Goal: Task Accomplishment & Management: Use online tool/utility

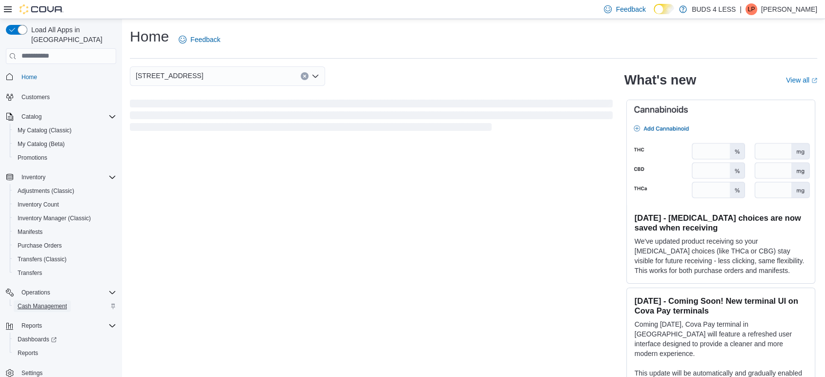
click at [35, 302] on span "Cash Management" at bounding box center [42, 306] width 49 height 8
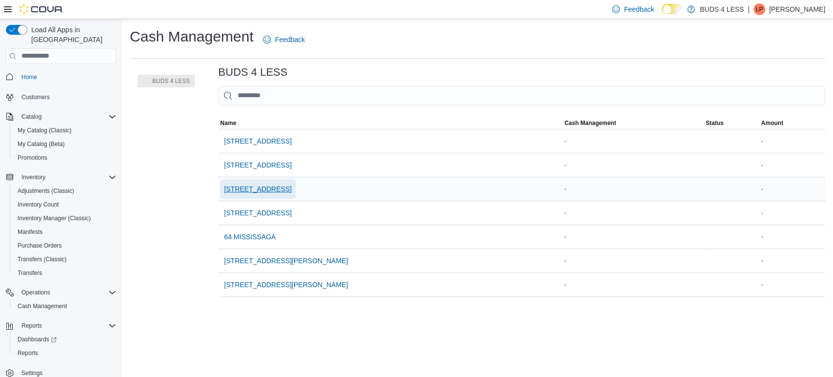
click at [262, 188] on span "[STREET_ADDRESS]" at bounding box center [257, 189] width 67 height 10
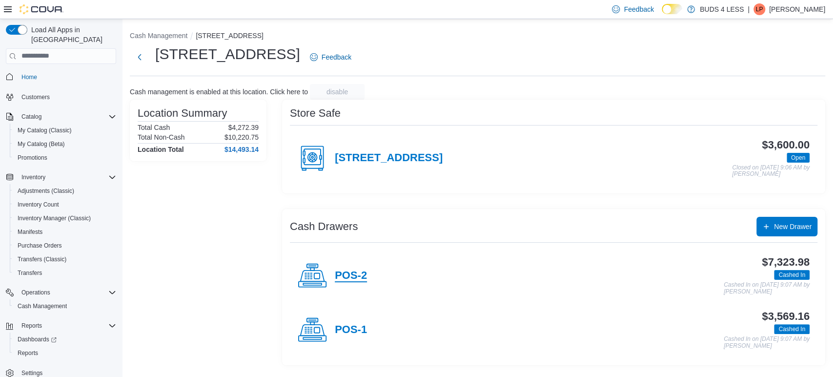
click at [363, 271] on h4 "POS-2" at bounding box center [351, 275] width 32 height 13
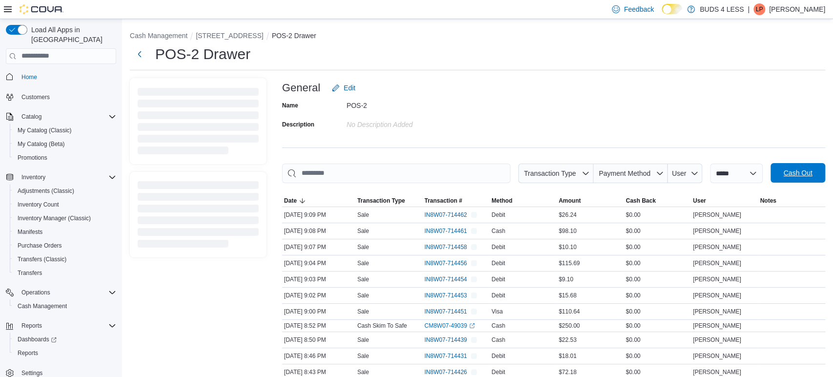
click at [795, 178] on span "Cash Out" at bounding box center [797, 173] width 29 height 10
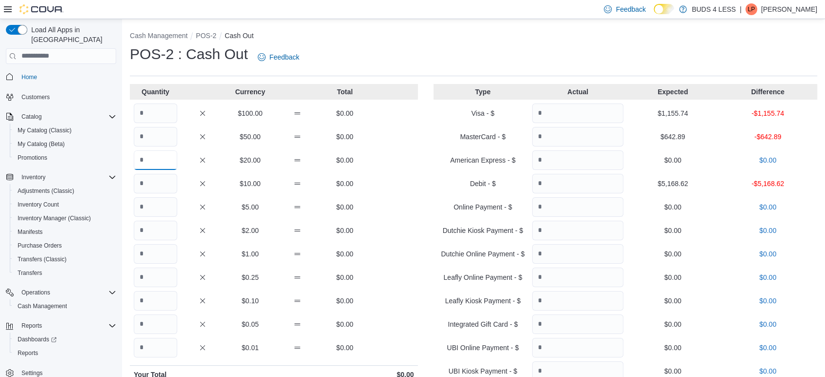
click at [160, 155] on input "Quantity" at bounding box center [155, 160] width 43 height 20
type input "**"
type input "***"
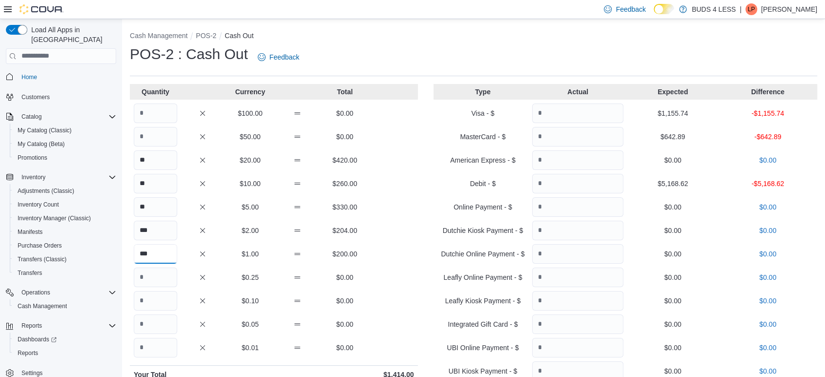
type input "***"
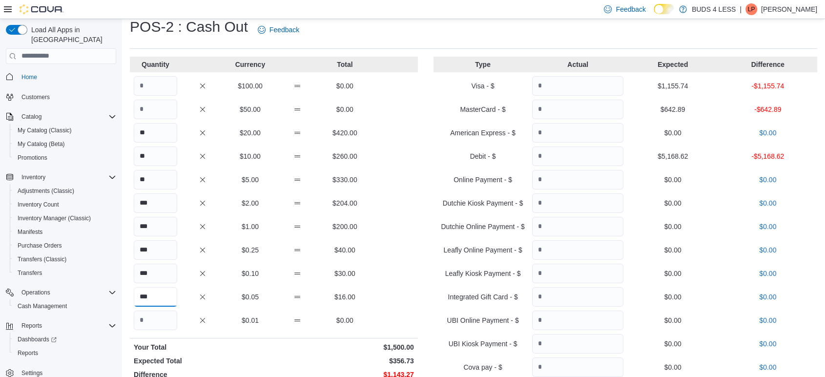
scroll to position [54, 0]
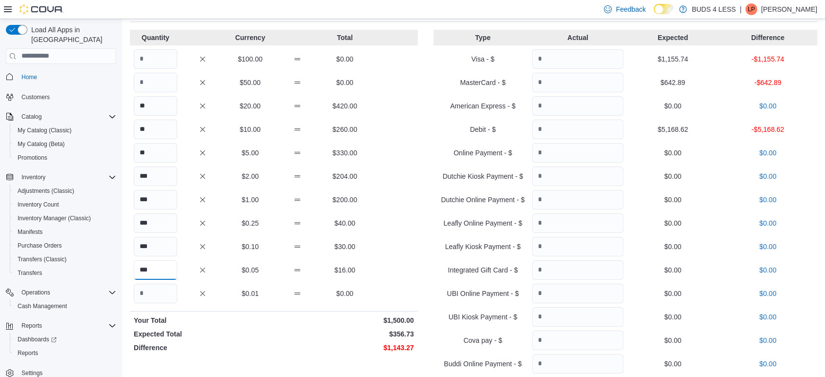
drag, startPoint x: 160, startPoint y: 272, endPoint x: 124, endPoint y: 278, distance: 36.2
click at [124, 278] on div "Cash Management POS-2 Cash Out POS-2 : Cash Out Feedback Quantity Currency Tota…" at bounding box center [473, 268] width 703 height 607
type input "*"
drag, startPoint x: 167, startPoint y: 247, endPoint x: 152, endPoint y: 236, distance: 18.8
click at [130, 254] on div "*** $0.10 $30.00" at bounding box center [274, 247] width 288 height 20
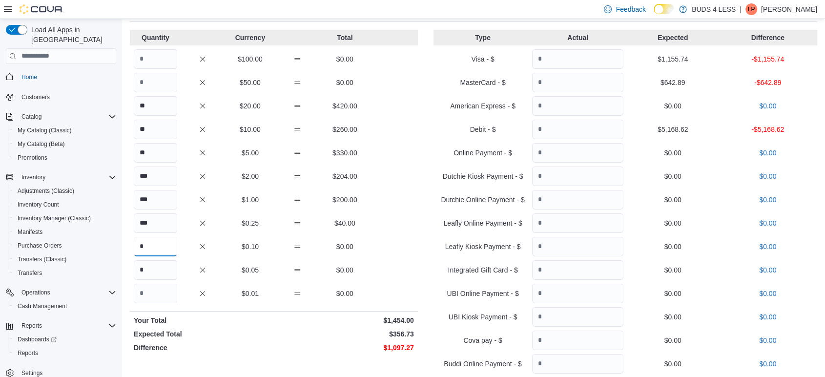
type input "*"
drag, startPoint x: 169, startPoint y: 222, endPoint x: 152, endPoint y: 212, distance: 19.5
click at [139, 223] on input "***" at bounding box center [155, 223] width 43 height 20
type input "*"
drag, startPoint x: 143, startPoint y: 205, endPoint x: 131, endPoint y: 198, distance: 14.0
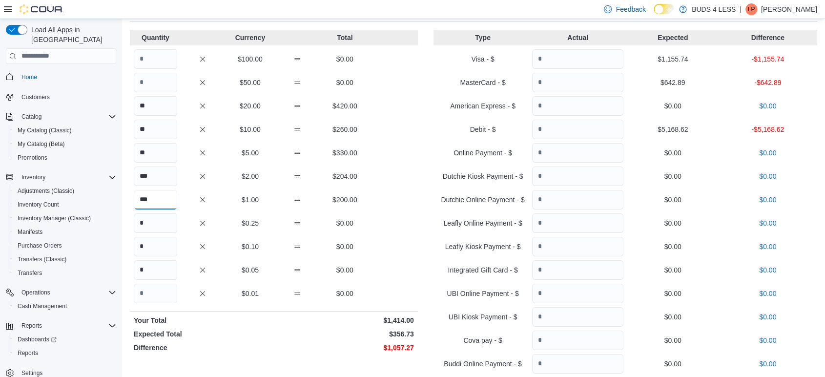
click at [123, 205] on div "Cash Management POS-2 Cash Out POS-2 : Cash Out Feedback Quantity Currency Tota…" at bounding box center [473, 268] width 703 height 607
type input "*"
drag, startPoint x: 158, startPoint y: 176, endPoint x: 128, endPoint y: 178, distance: 29.3
click at [128, 178] on div "Cash Management POS-2 Cash Out POS-2 : Cash Out Feedback Quantity Currency Tota…" at bounding box center [473, 268] width 703 height 607
type input "*"
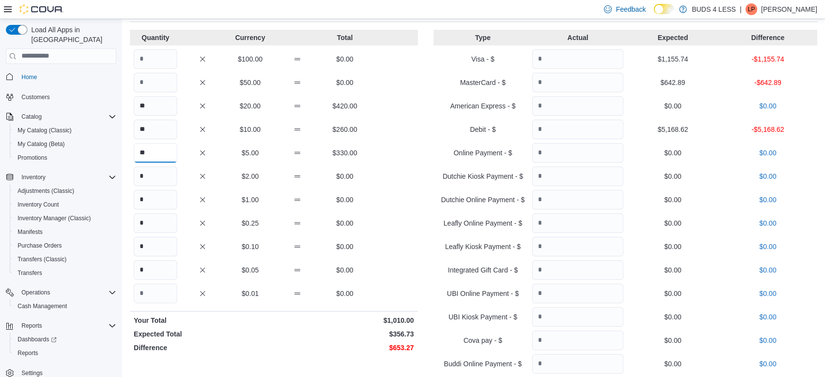
drag, startPoint x: 164, startPoint y: 151, endPoint x: 115, endPoint y: 151, distance: 48.3
click at [115, 151] on div "Load All Apps in [GEOGRAPHIC_DATA] Home Customers Catalog My Catalog (Classic) …" at bounding box center [412, 268] width 825 height 607
type input "*"
drag, startPoint x: 150, startPoint y: 125, endPoint x: 107, endPoint y: 132, distance: 43.4
click at [107, 132] on div "Load All Apps in [GEOGRAPHIC_DATA] Home Customers Catalog My Catalog (Classic) …" at bounding box center [412, 268] width 825 height 607
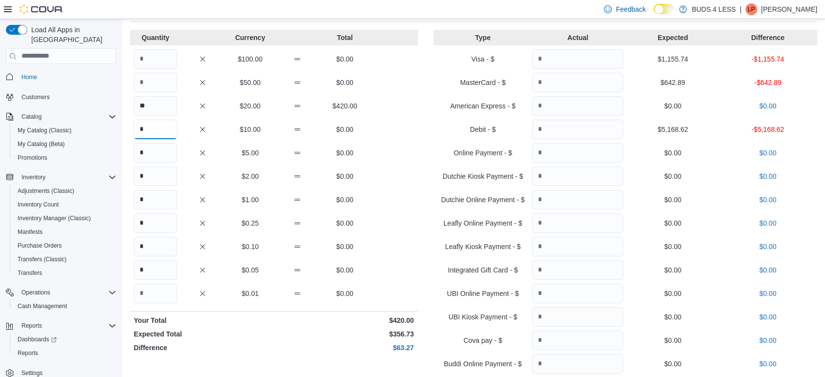
type input "*"
drag, startPoint x: 150, startPoint y: 101, endPoint x: 110, endPoint y: 112, distance: 42.2
click at [110, 112] on div "Load All Apps in New Hub Home Customers Catalog My Catalog (Classic) My Catalog…" at bounding box center [412, 268] width 825 height 607
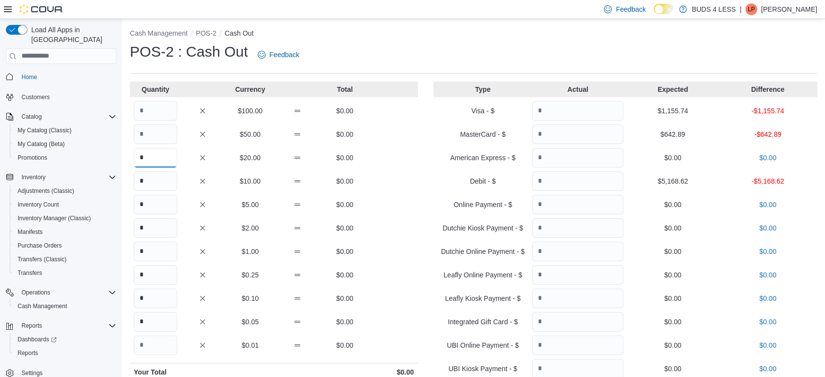
scroll to position [0, 0]
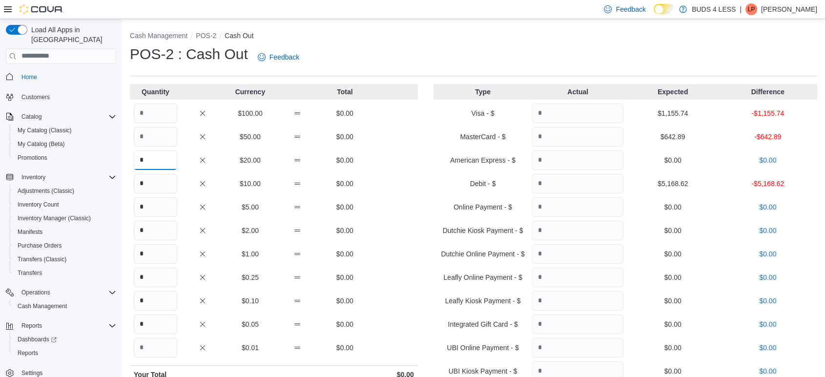
type input "*"
